Goal: Navigation & Orientation: Understand site structure

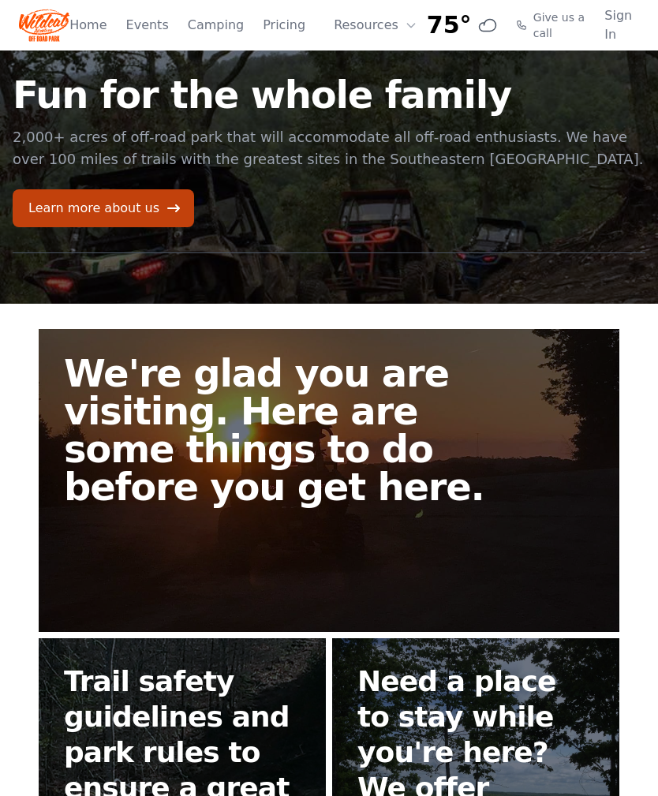
click at [147, 213] on link "Learn more about us" at bounding box center [103, 208] width 181 height 38
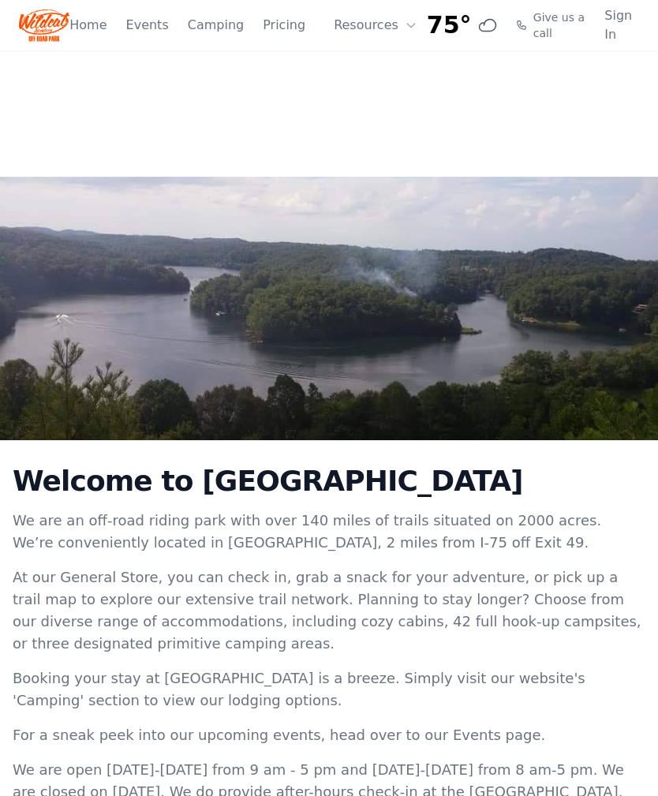
click at [284, 28] on link "Pricing" at bounding box center [284, 25] width 43 height 19
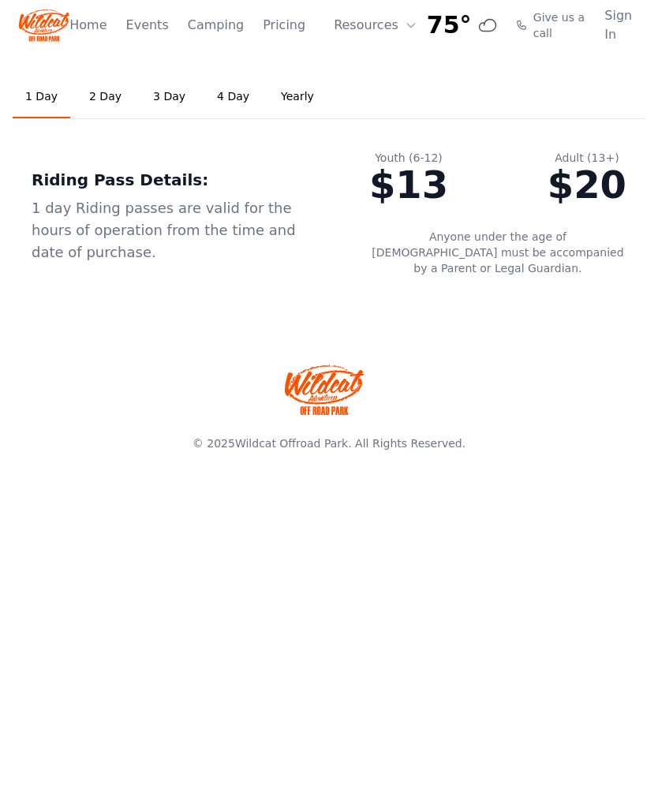
click at [105, 27] on link "Home" at bounding box center [87, 25] width 37 height 19
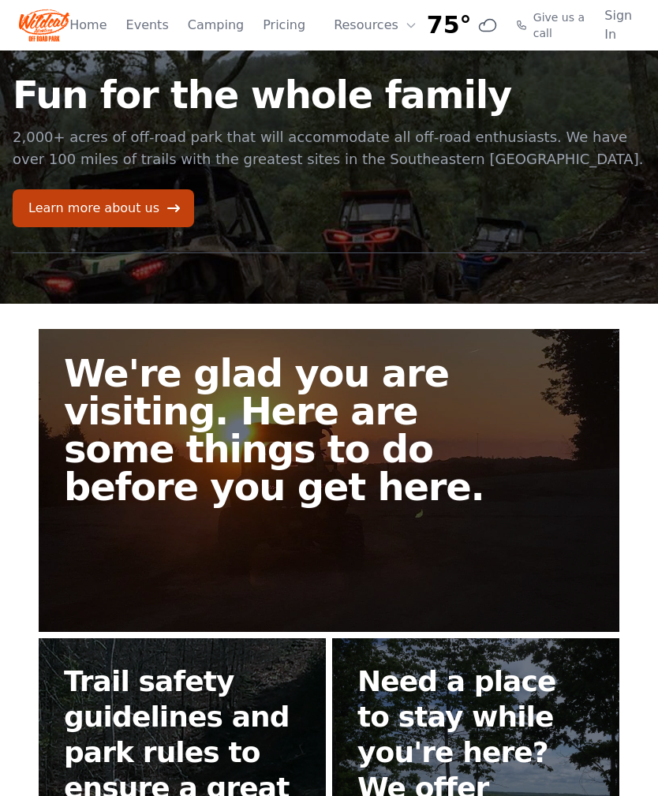
click at [155, 29] on link "Events" at bounding box center [147, 25] width 43 height 19
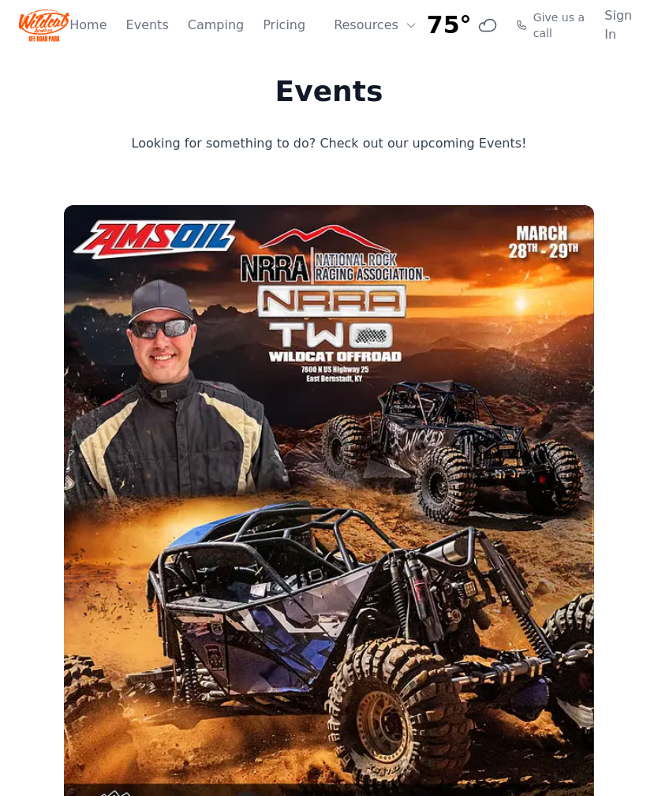
click at [97, 28] on link "Home" at bounding box center [87, 25] width 37 height 19
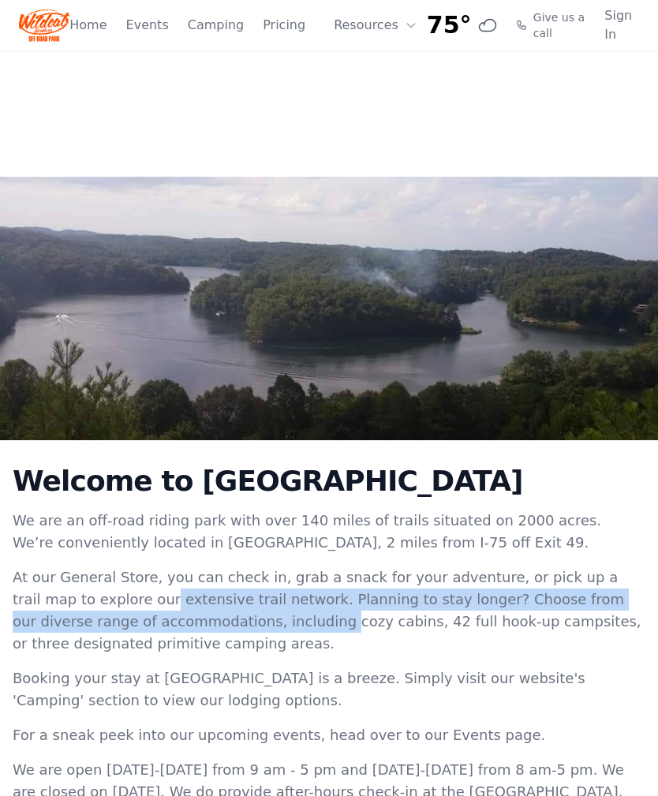
click at [58, 518] on p "We are an off-road riding park with over 140 miles of trails situated on 2000 a…" at bounding box center [329, 532] width 633 height 44
